Goal: Transaction & Acquisition: Purchase product/service

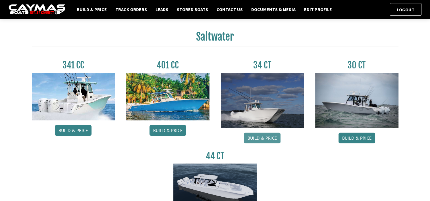
scroll to position [256, 0]
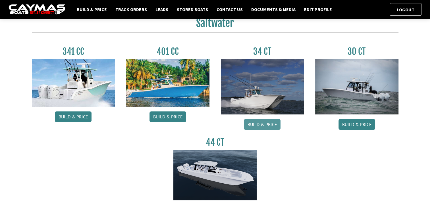
click at [261, 124] on link "Build & Price" at bounding box center [262, 124] width 37 height 11
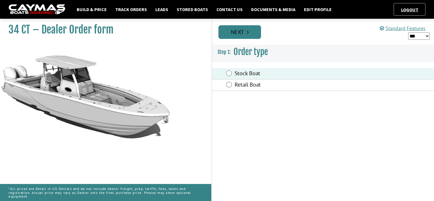
click at [236, 34] on link "Next" at bounding box center [239, 32] width 43 height 14
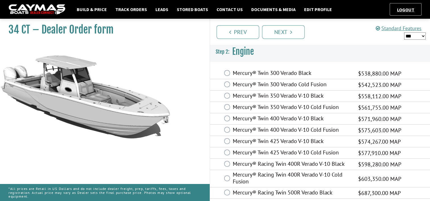
scroll to position [28, 0]
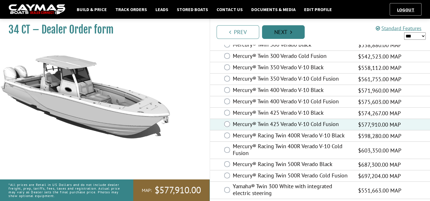
click at [286, 36] on link "Next" at bounding box center [283, 32] width 43 height 14
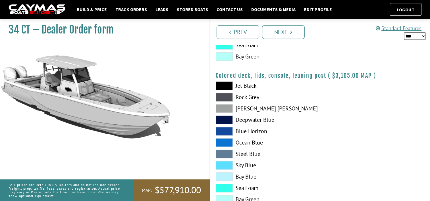
scroll to position [689, 0]
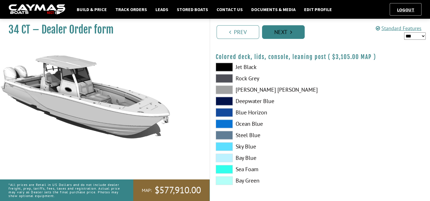
click at [283, 36] on link "Next" at bounding box center [283, 32] width 43 height 14
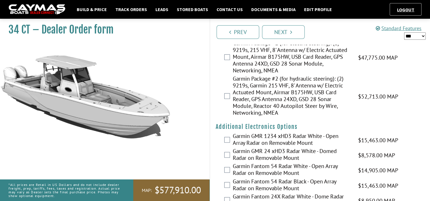
scroll to position [903, 0]
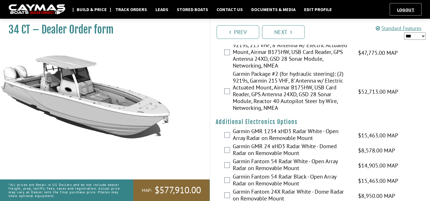
click at [80, 11] on link "Build & Price" at bounding box center [92, 9] width 36 height 7
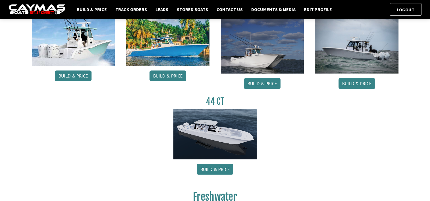
scroll to position [312, 0]
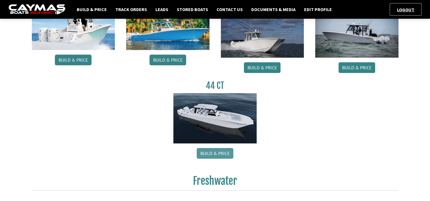
click at [224, 152] on link "Build & Price" at bounding box center [214, 153] width 37 height 11
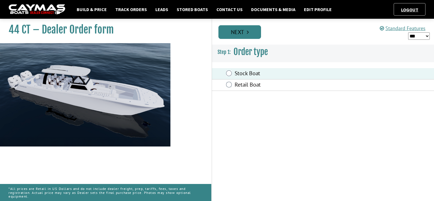
click at [237, 36] on link "Next" at bounding box center [239, 32] width 43 height 14
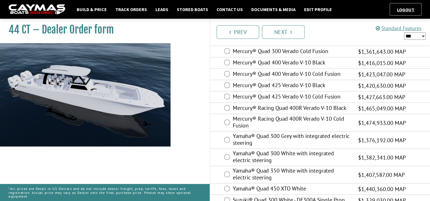
scroll to position [66, 0]
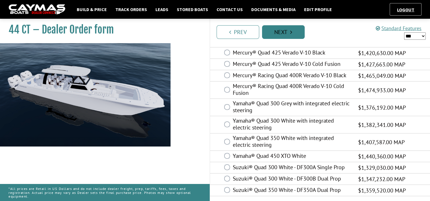
click at [292, 34] on link "Next" at bounding box center [283, 32] width 43 height 14
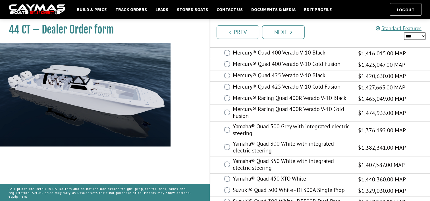
scroll to position [1, 0]
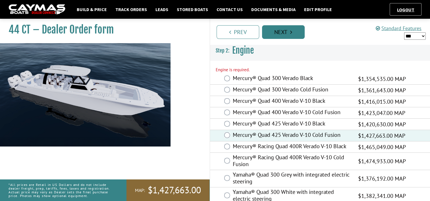
click at [279, 34] on link "Next" at bounding box center [283, 32] width 43 height 14
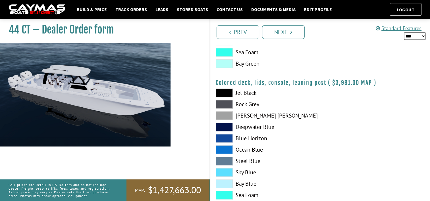
scroll to position [689, 0]
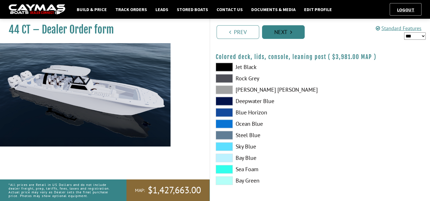
click at [287, 27] on link "Next" at bounding box center [283, 32] width 43 height 14
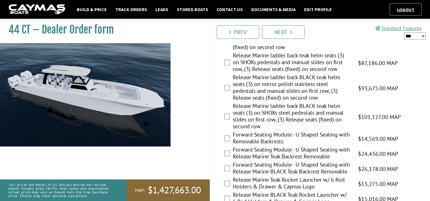
scroll to position [530, 0]
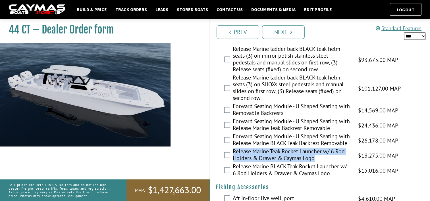
drag, startPoint x: 233, startPoint y: 154, endPoint x: 321, endPoint y: 160, distance: 88.8
click at [321, 160] on label "Release Marine Teak Rocket Launcher w/ 6 Rod Holders & Drawer & Caymas Logo" at bounding box center [292, 155] width 118 height 15
drag, startPoint x: 321, startPoint y: 160, endPoint x: 302, endPoint y: 157, distance: 20.1
copy label "Release Marine Teak Rocket Launcher w/ 6 Rod Holders & Drawer & Caymas Logo"
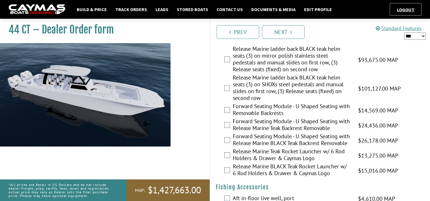
click at [335, 119] on label "Forward Seating Module - U Shaped Seating with Release Marine Teak Backrest Rem…" at bounding box center [292, 125] width 118 height 15
